Goal: Information Seeking & Learning: Learn about a topic

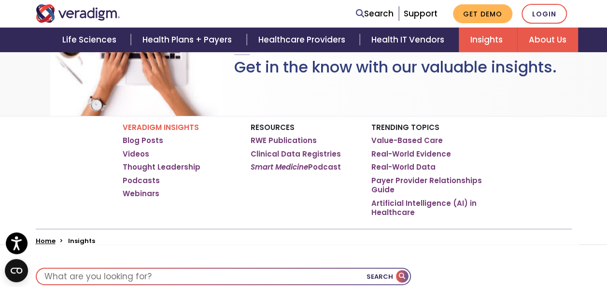
click at [536, 45] on link "About Us" at bounding box center [547, 40] width 61 height 25
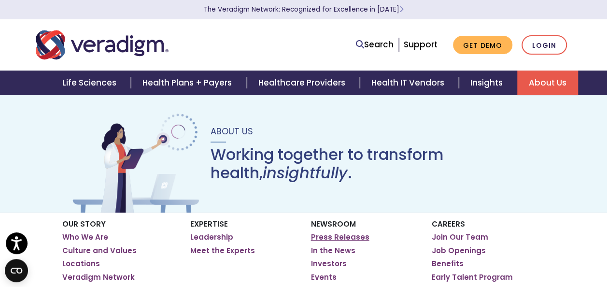
click at [322, 240] on link "Press Releases" at bounding box center [340, 237] width 58 height 10
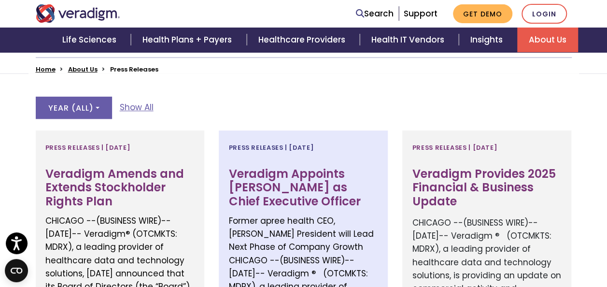
scroll to position [241, 0]
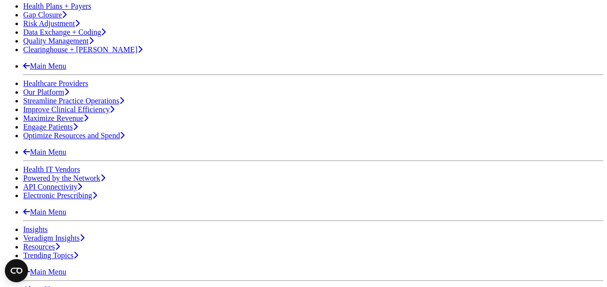
scroll to position [338, 0]
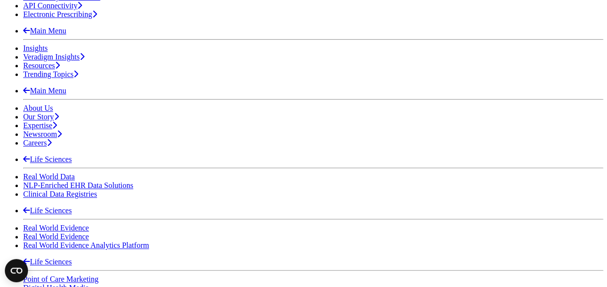
scroll to position [483, 0]
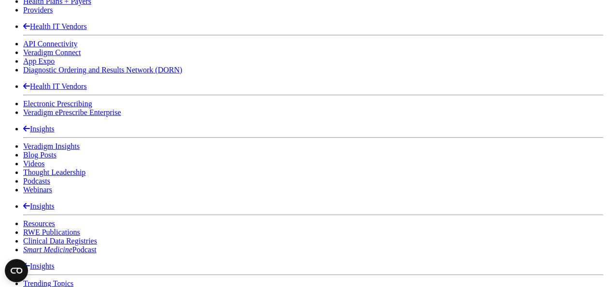
scroll to position [1449, 0]
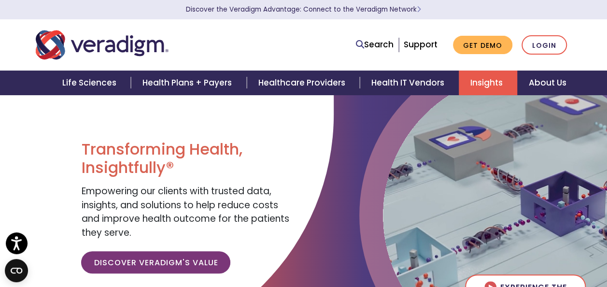
click at [468, 88] on link "Insights" at bounding box center [488, 83] width 58 height 25
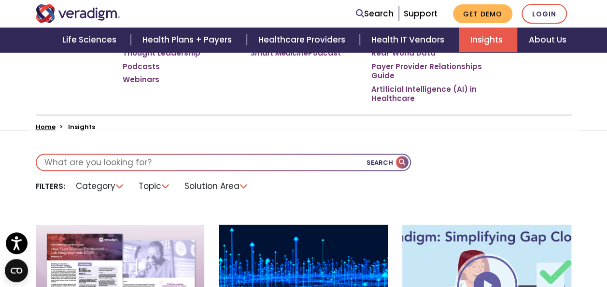
scroll to position [241, 0]
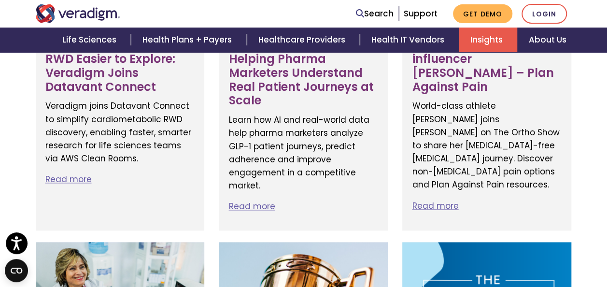
scroll to position [387, 0]
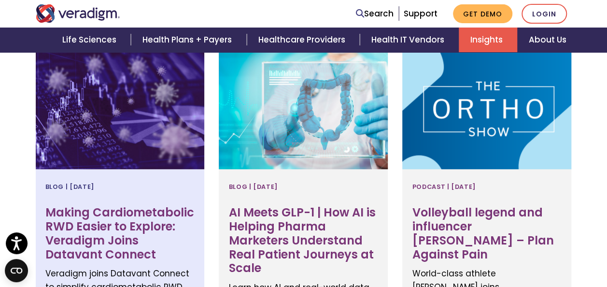
click at [143, 227] on h3 "Making Cardiometabolic RWD Easier to Explore: Veradigm Joins Datavant Connect" at bounding box center [120, 234] width 150 height 56
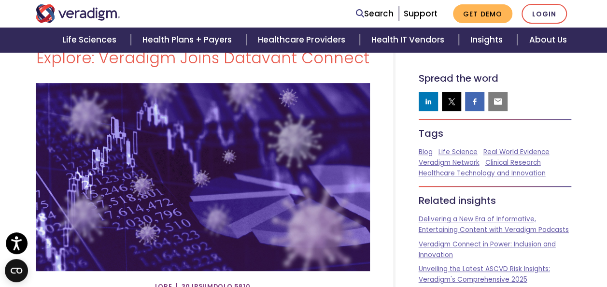
scroll to position [48, 0]
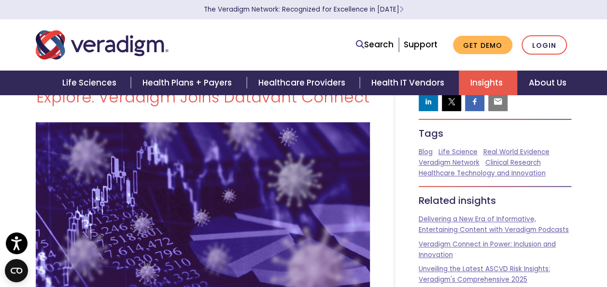
click at [482, 77] on link "Insights" at bounding box center [488, 83] width 58 height 25
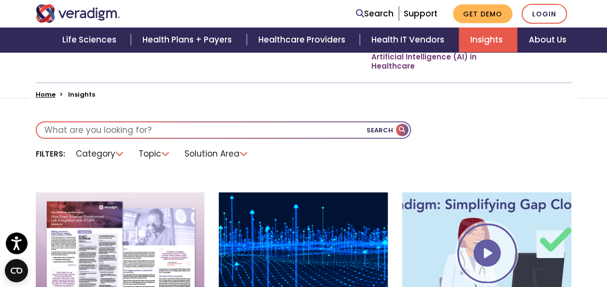
scroll to position [193, 0]
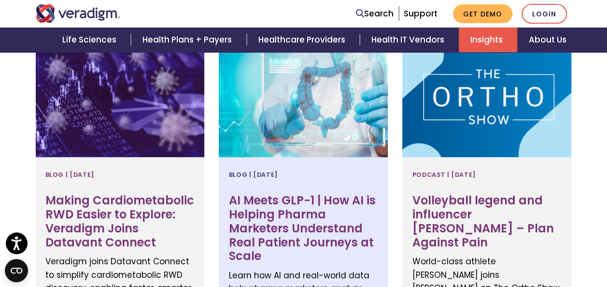
scroll to position [483, 0]
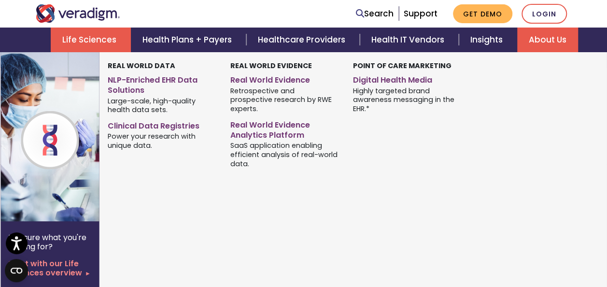
scroll to position [145, 0]
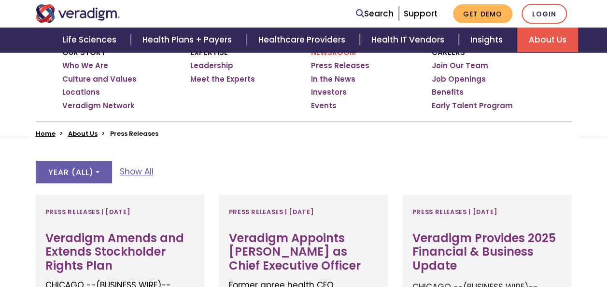
scroll to position [194, 0]
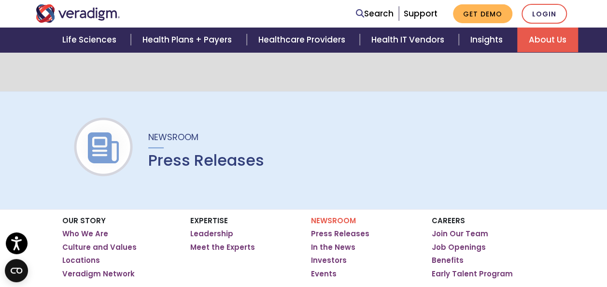
scroll to position [0, 0]
